Goal: Task Accomplishment & Management: Manage account settings

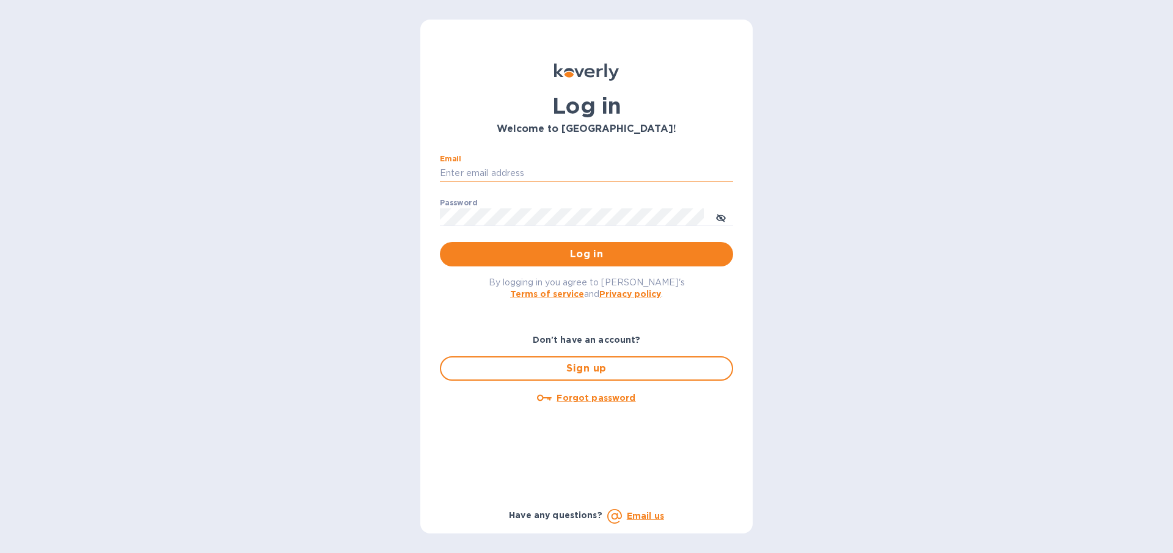
click at [519, 176] on input "Email" at bounding box center [586, 173] width 293 height 18
type input "[EMAIL_ADDRESS][DOMAIN_NAME]"
click at [538, 258] on span "Log in" at bounding box center [587, 254] width 274 height 15
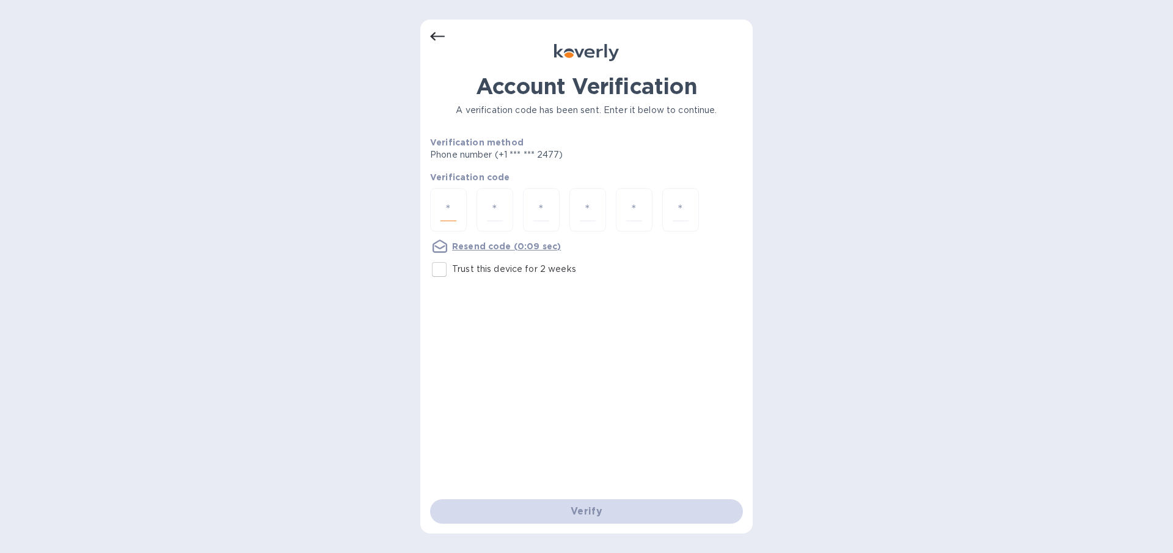
click at [447, 210] on input "number" at bounding box center [449, 210] width 16 height 23
type input "1"
type input "3"
type input "9"
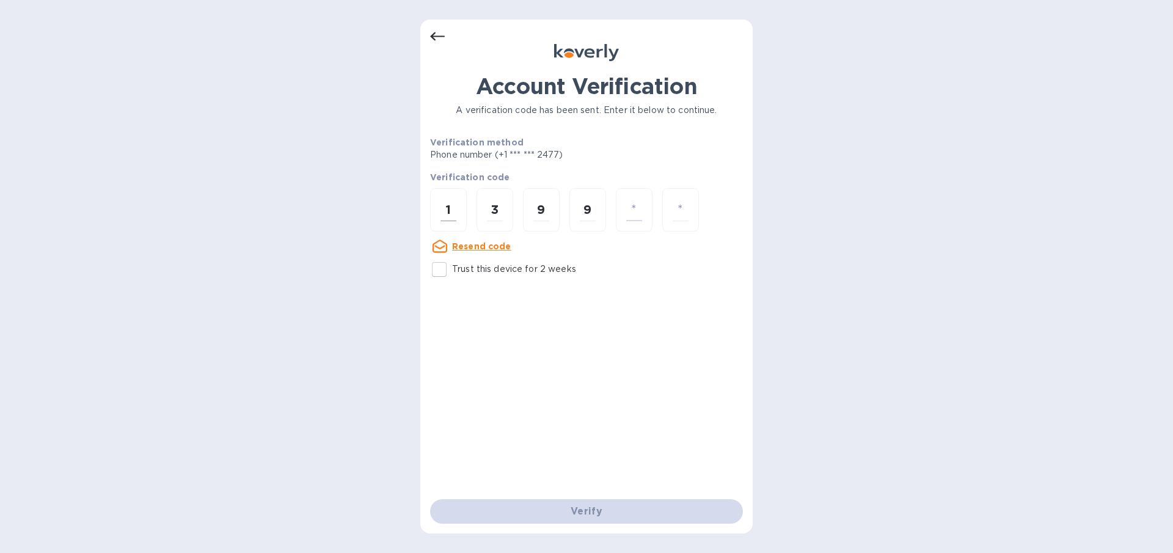
type input "6"
type input "1"
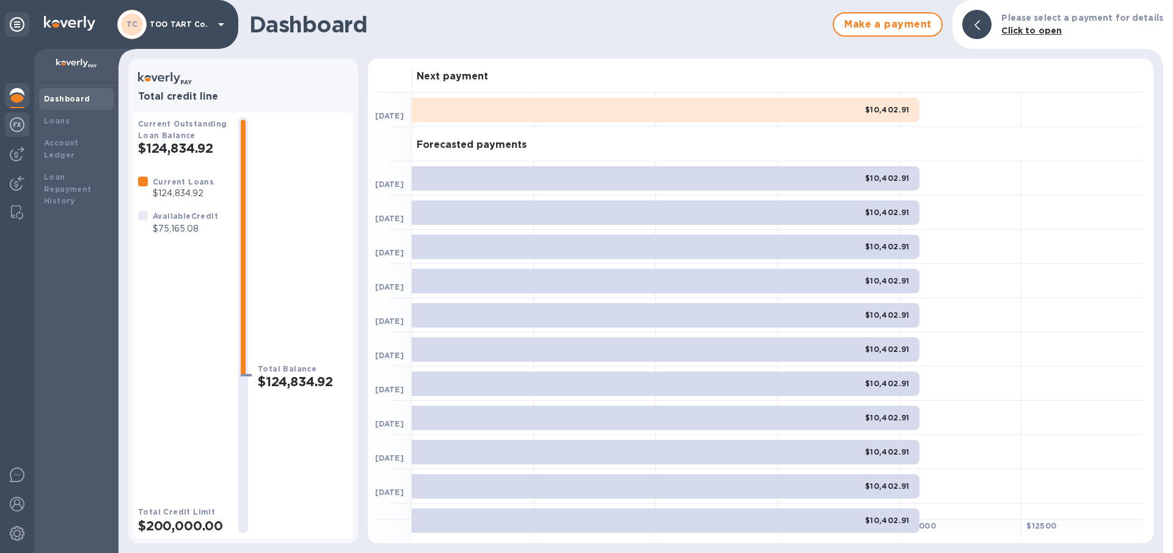
click at [20, 123] on img at bounding box center [17, 124] width 15 height 15
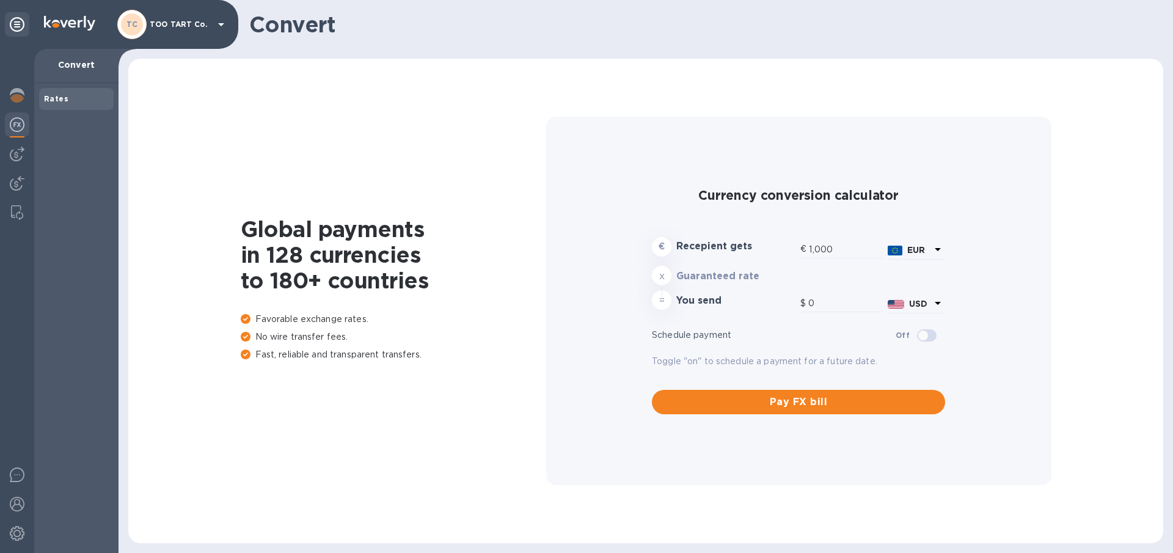
type input "1,182.8"
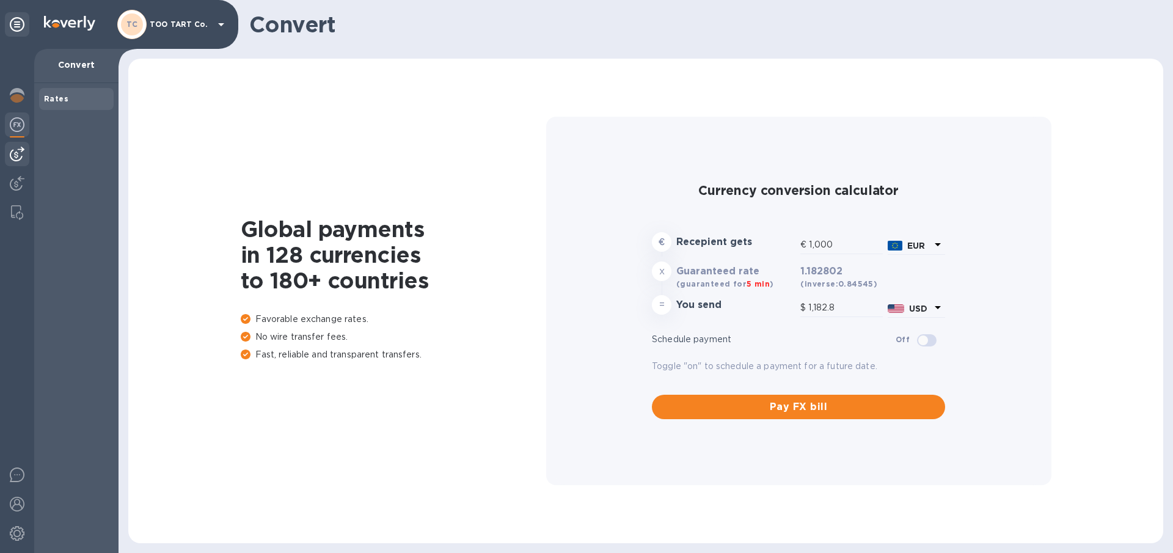
click at [19, 151] on img at bounding box center [17, 154] width 15 height 15
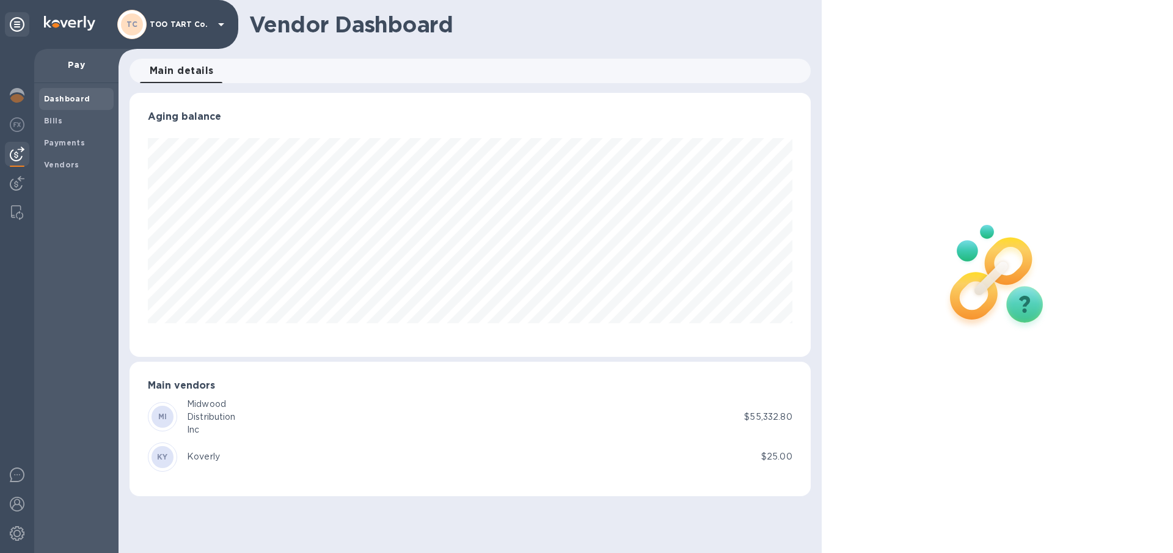
scroll to position [264, 681]
click at [67, 101] on b "Dashboard" at bounding box center [67, 98] width 46 height 9
click at [53, 121] on b "Bills" at bounding box center [53, 120] width 18 height 9
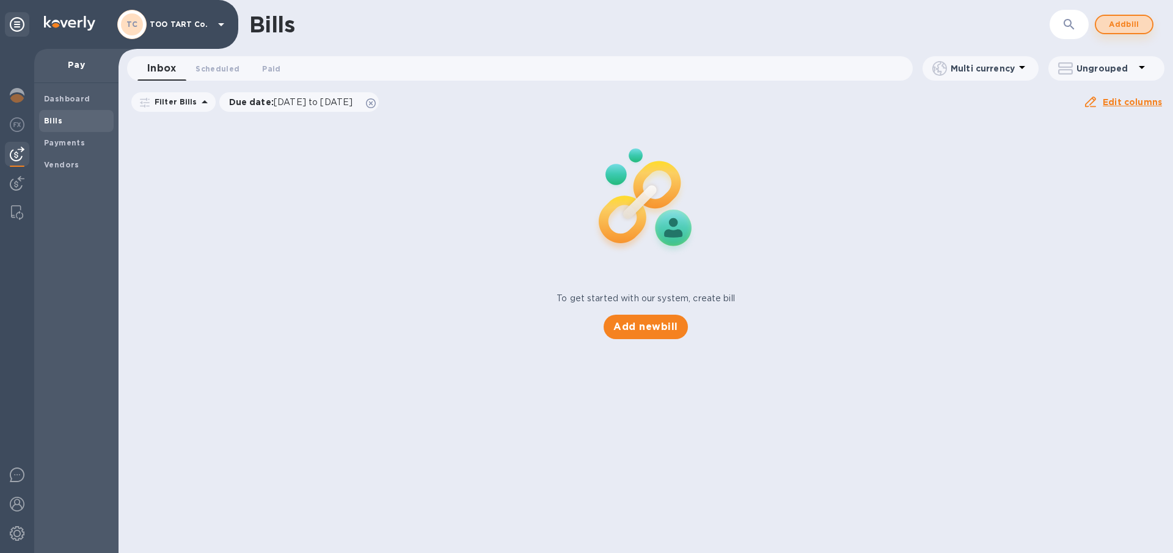
click at [1126, 24] on span "Add bill" at bounding box center [1124, 24] width 37 height 15
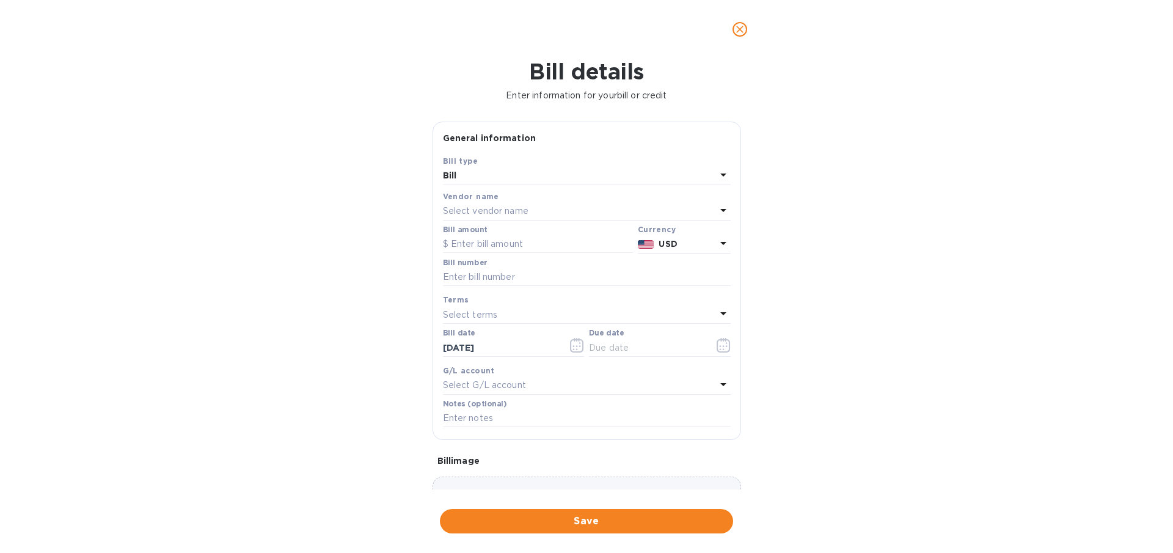
click at [488, 207] on p "Select vendor name" at bounding box center [486, 211] width 86 height 13
click at [505, 301] on p "Midwood Distribution Inc" at bounding box center [582, 303] width 258 height 13
click at [493, 245] on input "text" at bounding box center [538, 244] width 190 height 18
type input "35,424"
click at [495, 279] on input "text" at bounding box center [587, 277] width 288 height 18
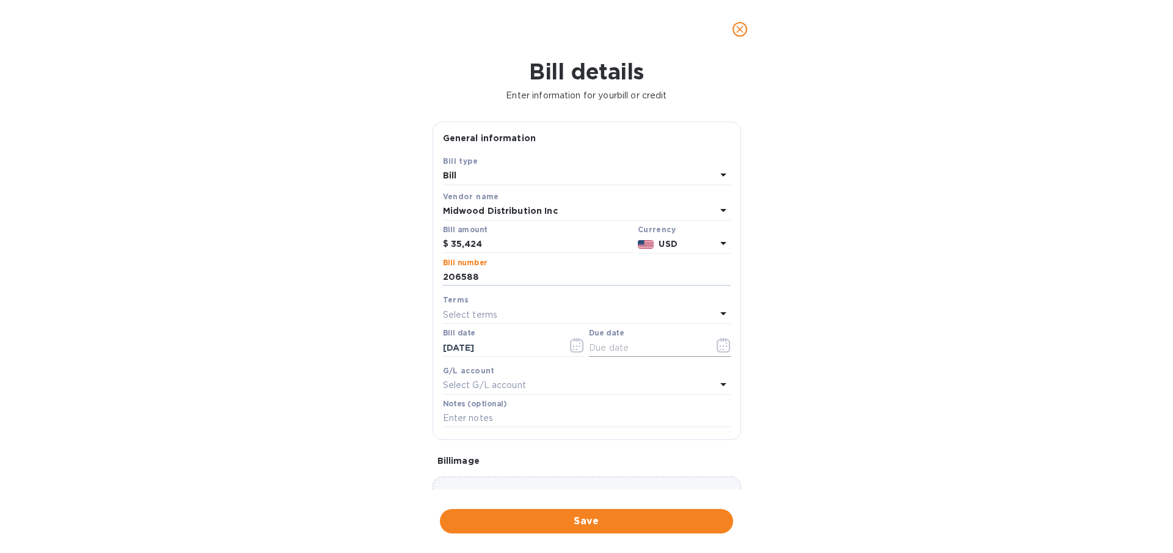
type input "206588"
click at [593, 344] on input "text" at bounding box center [646, 348] width 115 height 18
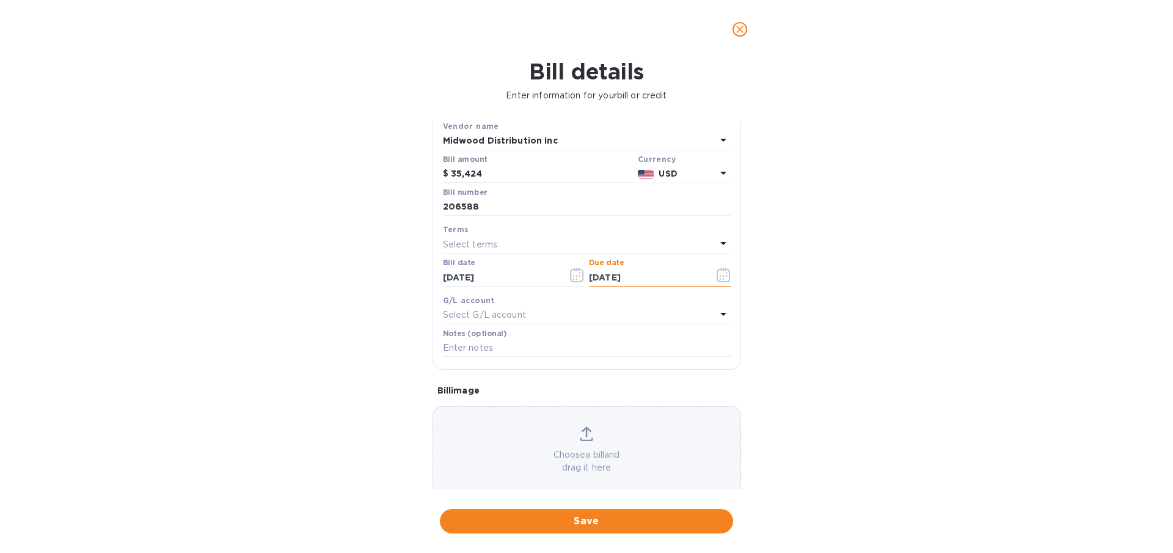
scroll to position [90, 0]
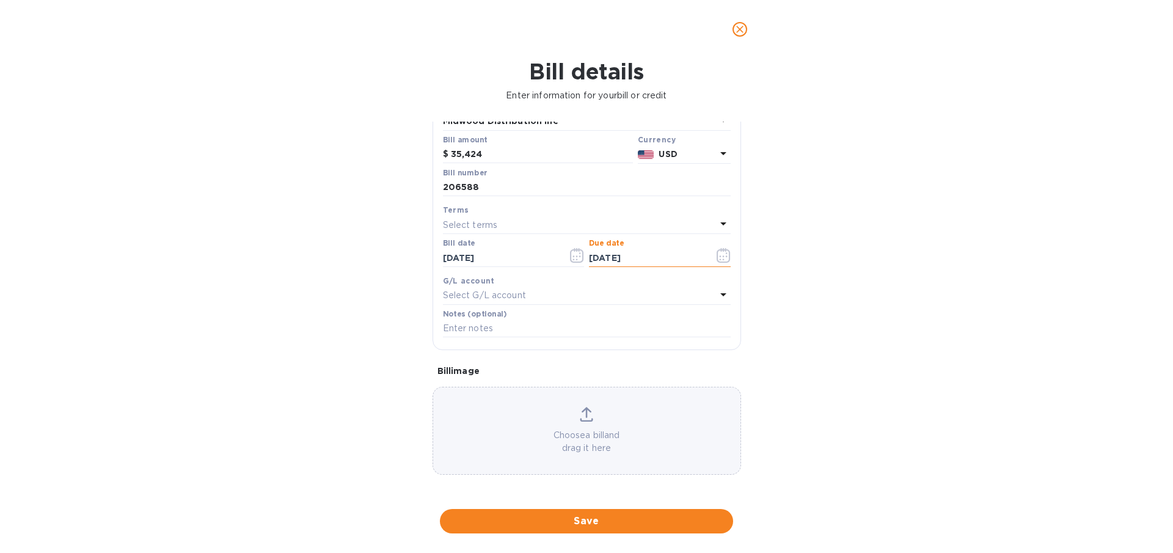
type input "[DATE]"
click at [584, 414] on icon at bounding box center [587, 412] width 10 height 11
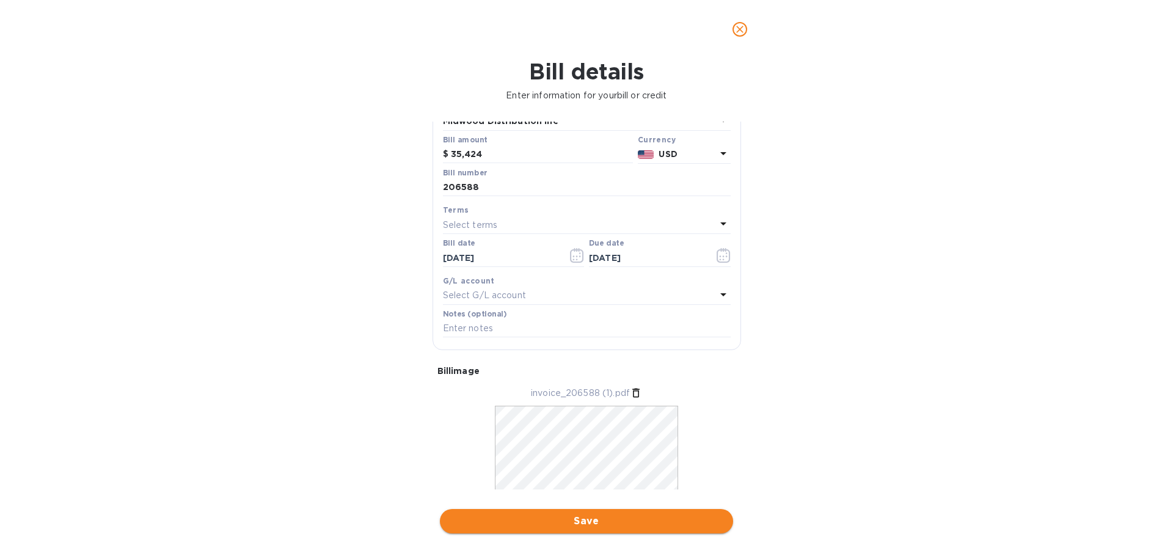
click at [590, 522] on span "Save" at bounding box center [587, 521] width 274 height 15
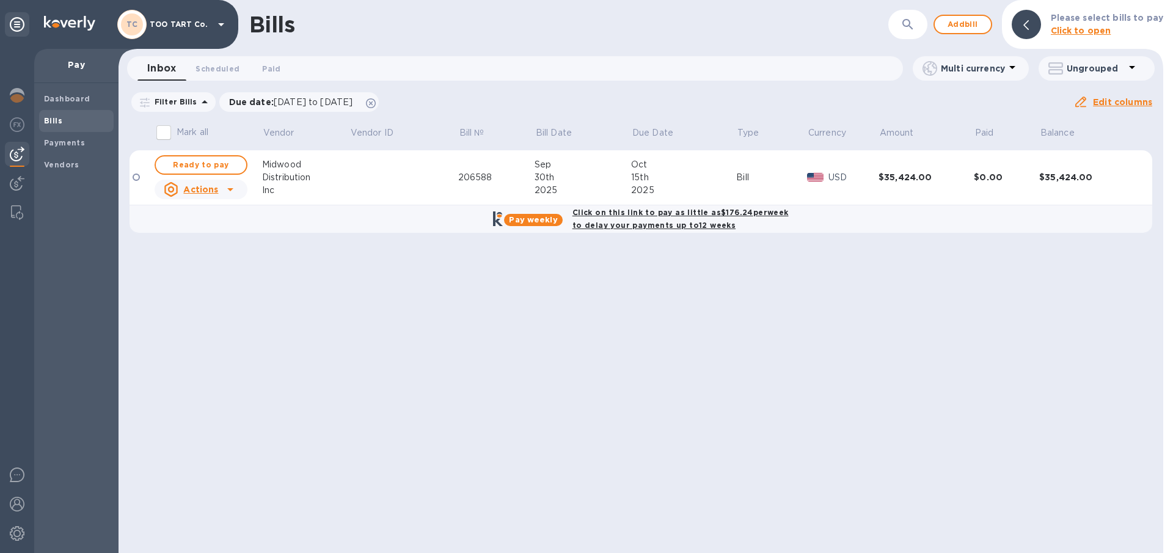
click at [543, 224] on b "Pay weekly" at bounding box center [533, 219] width 48 height 9
checkbox input "true"
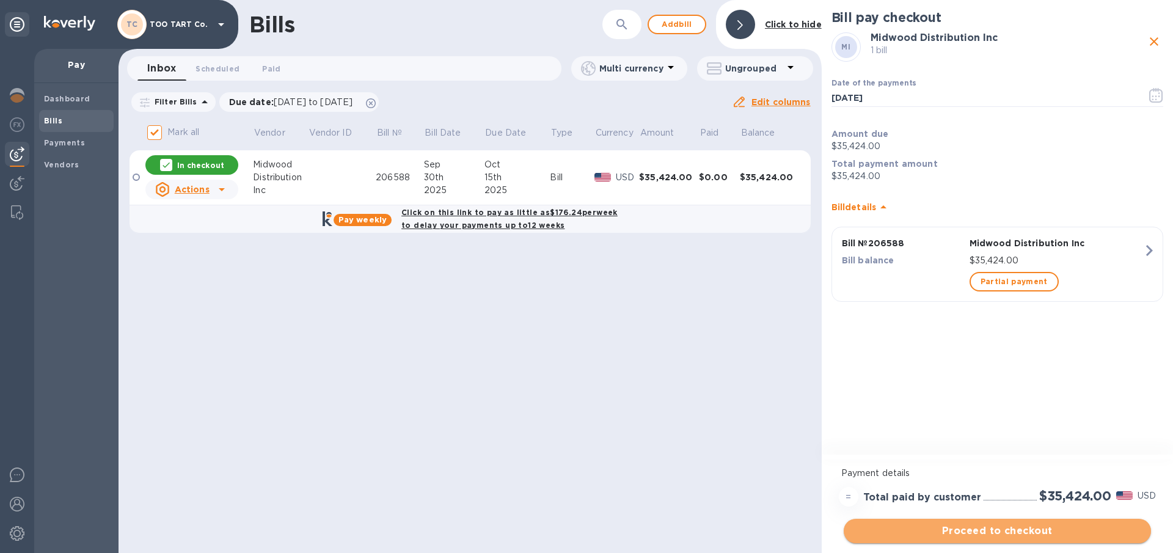
click at [1017, 536] on span "Proceed to checkout" at bounding box center [998, 531] width 288 height 15
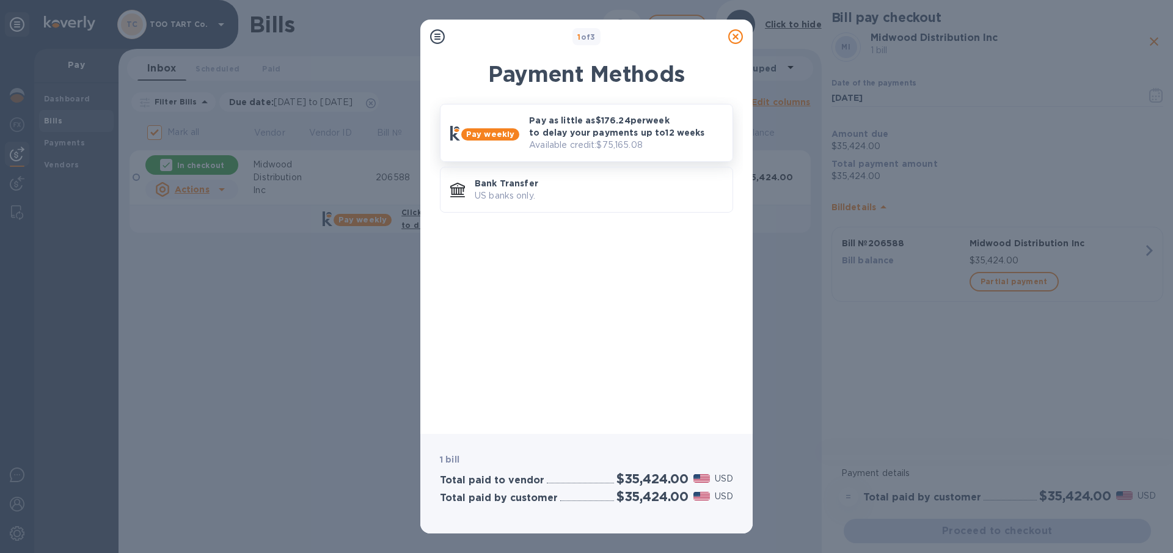
click at [481, 134] on b "Pay weekly" at bounding box center [490, 134] width 48 height 9
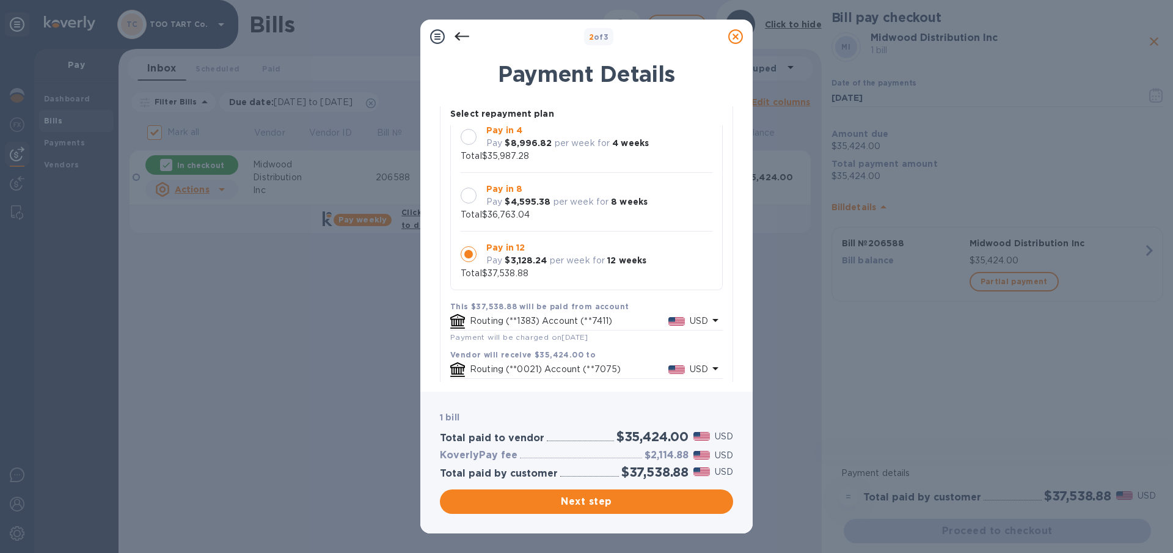
scroll to position [145, 0]
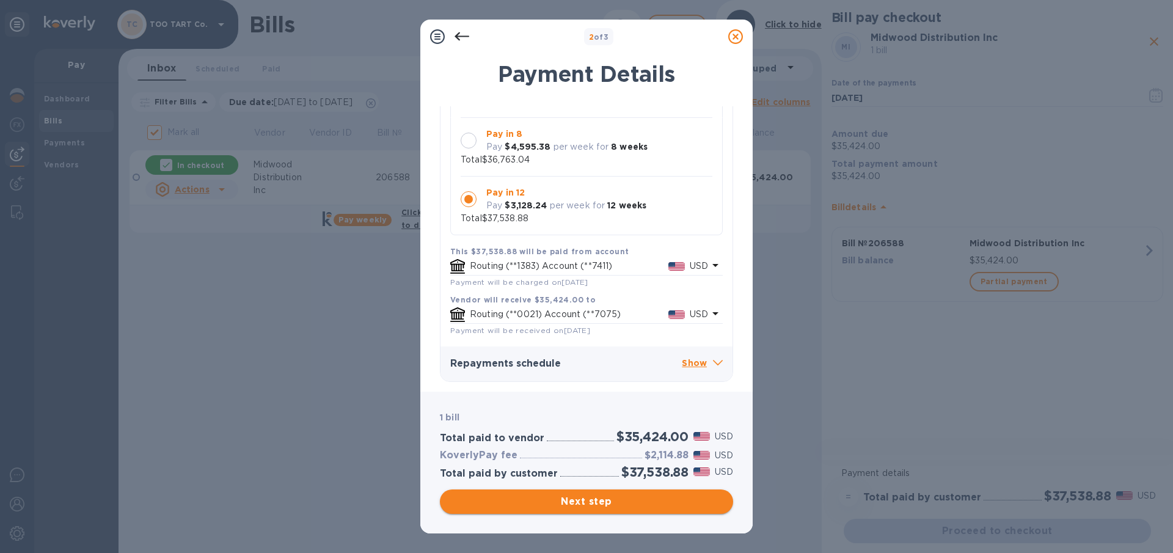
click at [583, 508] on span "Next step" at bounding box center [587, 501] width 274 height 15
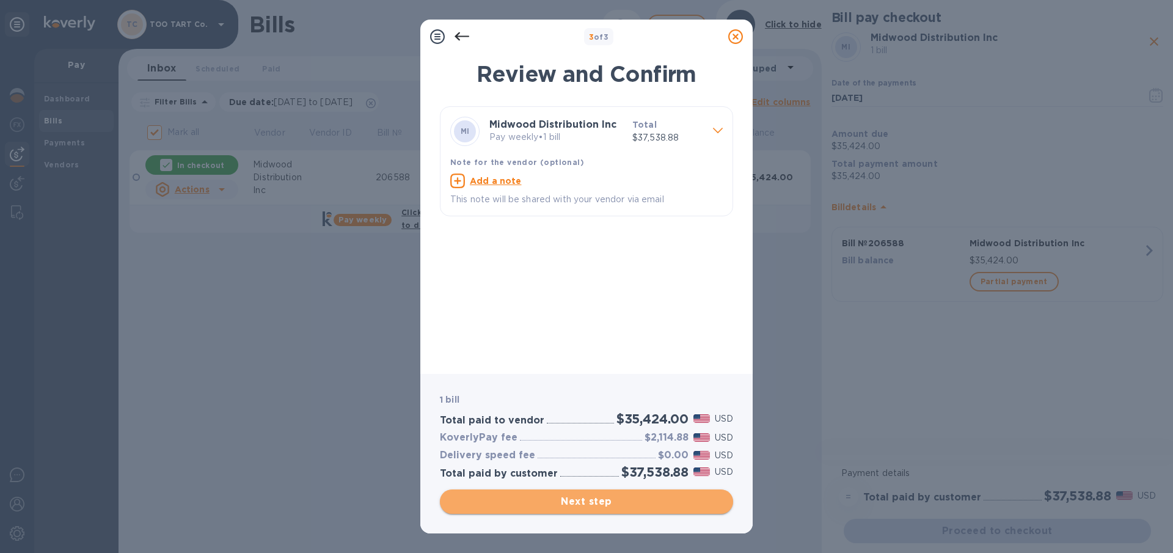
click at [593, 505] on span "Next step" at bounding box center [587, 501] width 274 height 15
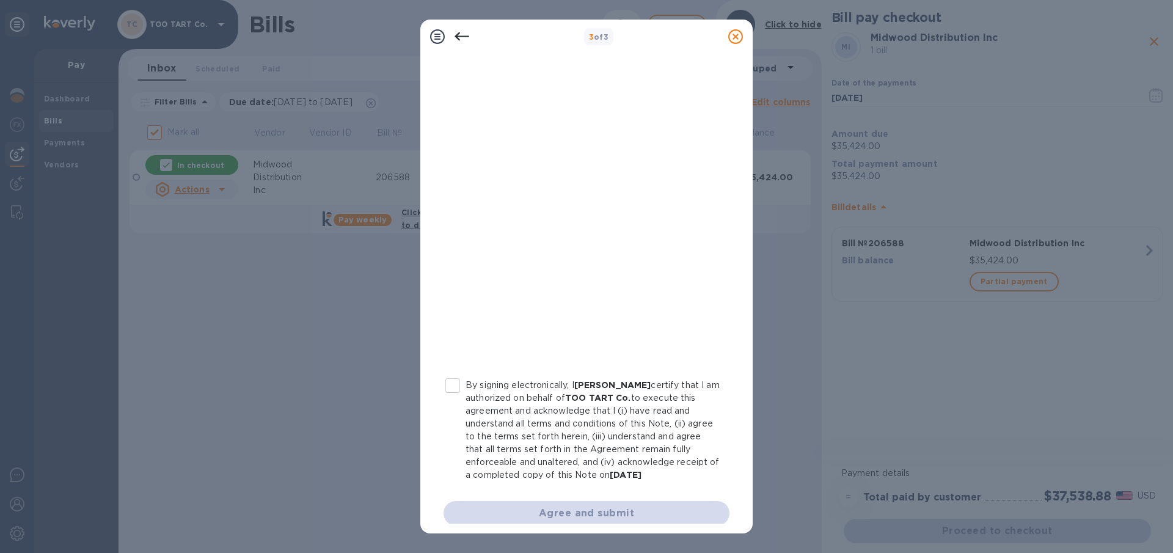
scroll to position [130, 0]
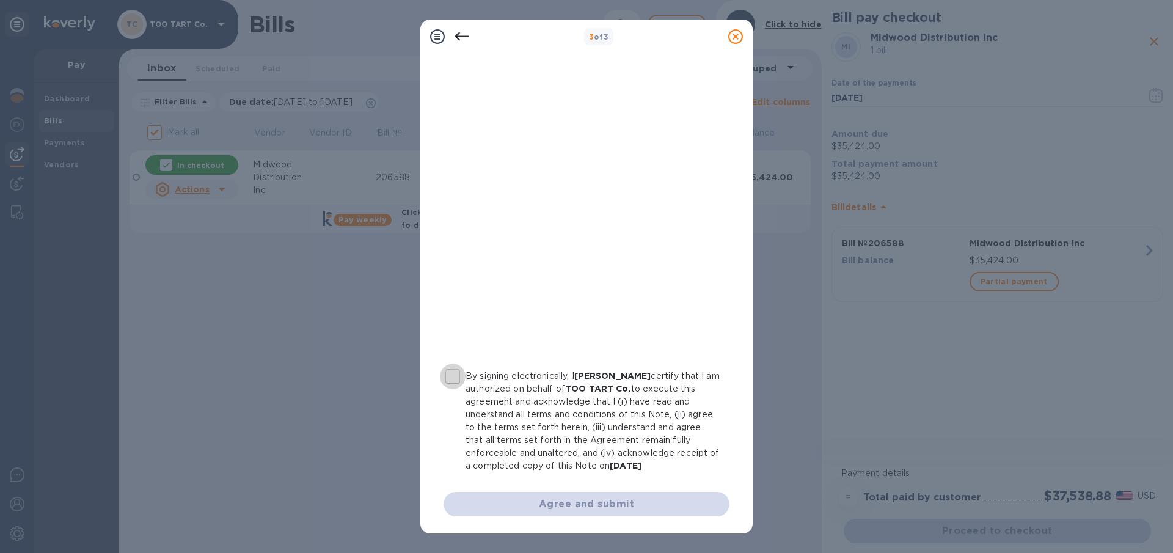
click at [456, 383] on input "By signing electronically, I [PERSON_NAME] certify that I am authorized on beha…" at bounding box center [453, 377] width 26 height 26
checkbox input "true"
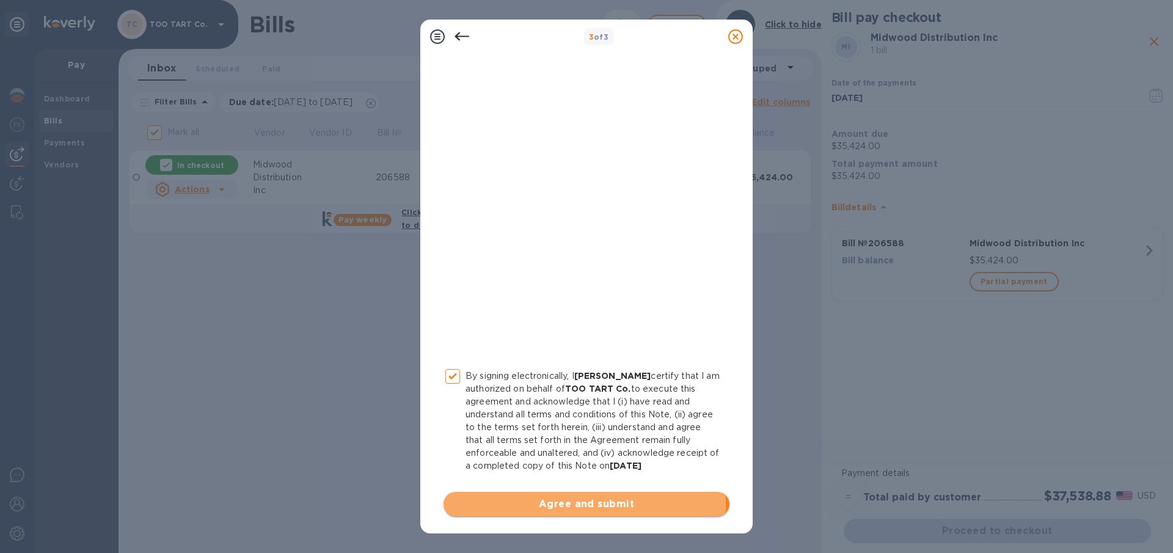
click at [558, 506] on span "Agree and submit" at bounding box center [586, 504] width 266 height 15
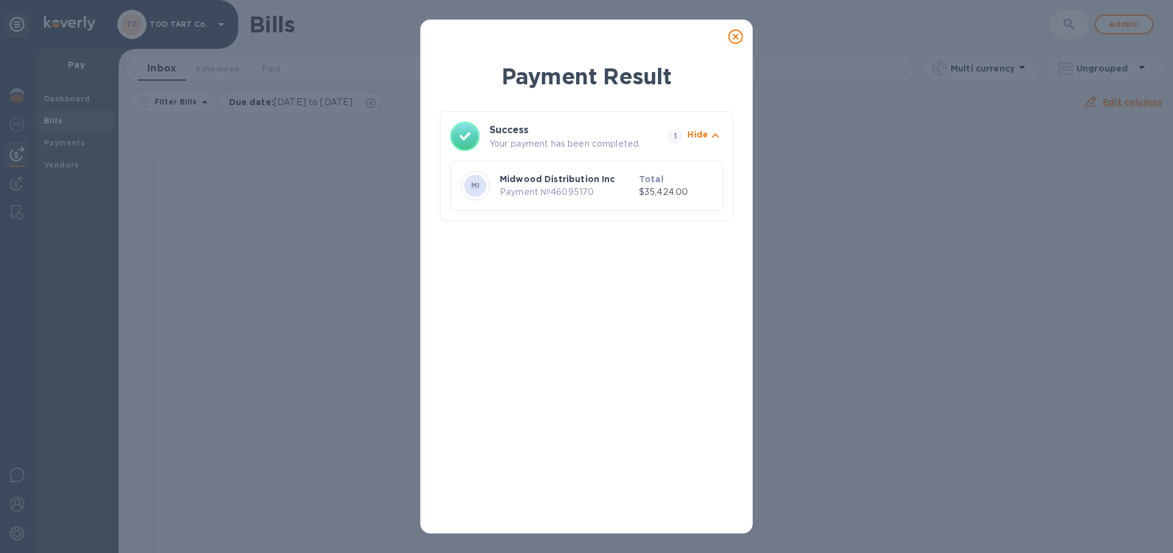
click at [736, 39] on icon at bounding box center [735, 36] width 15 height 15
